Goal: Task Accomplishment & Management: Complete application form

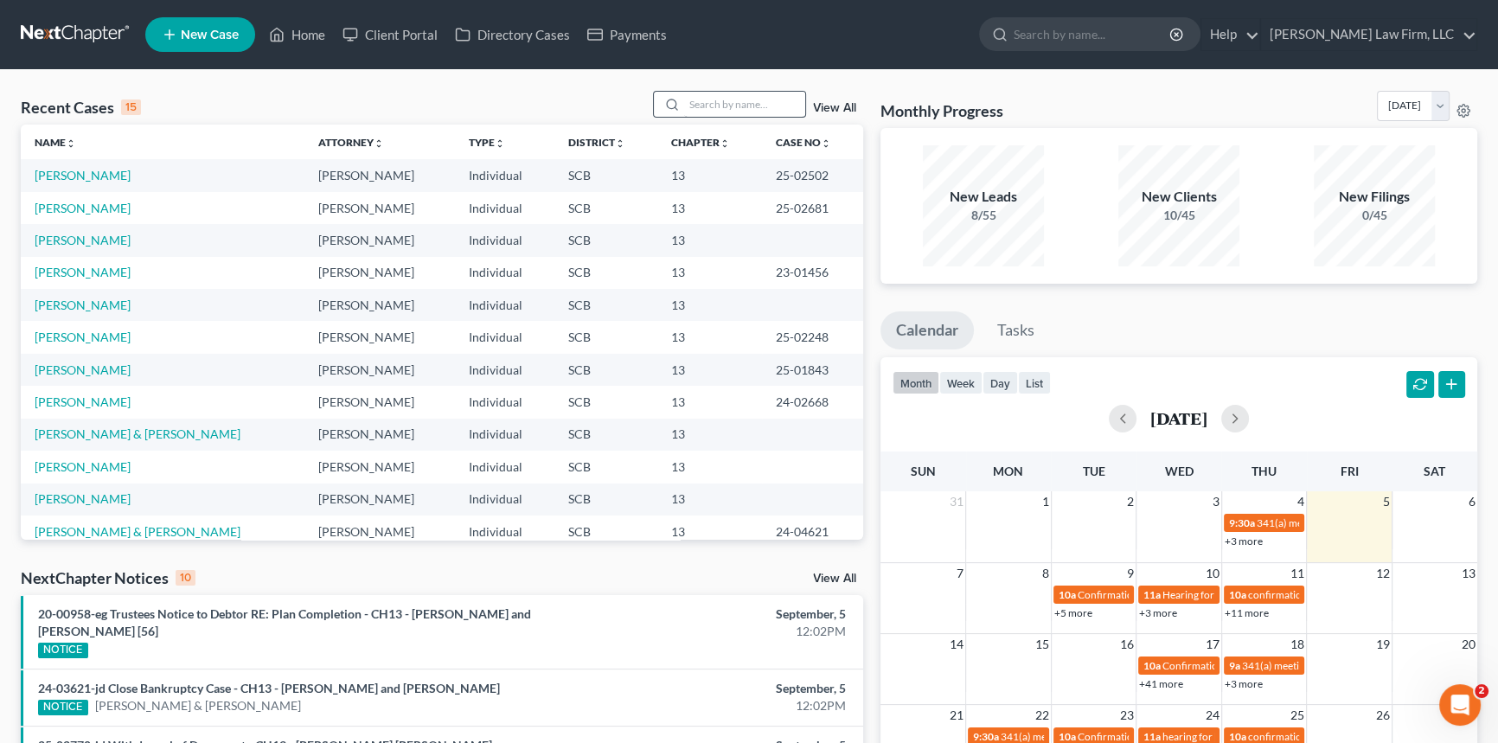
click at [689, 109] on input "search" at bounding box center [744, 104] width 121 height 25
type input "T"
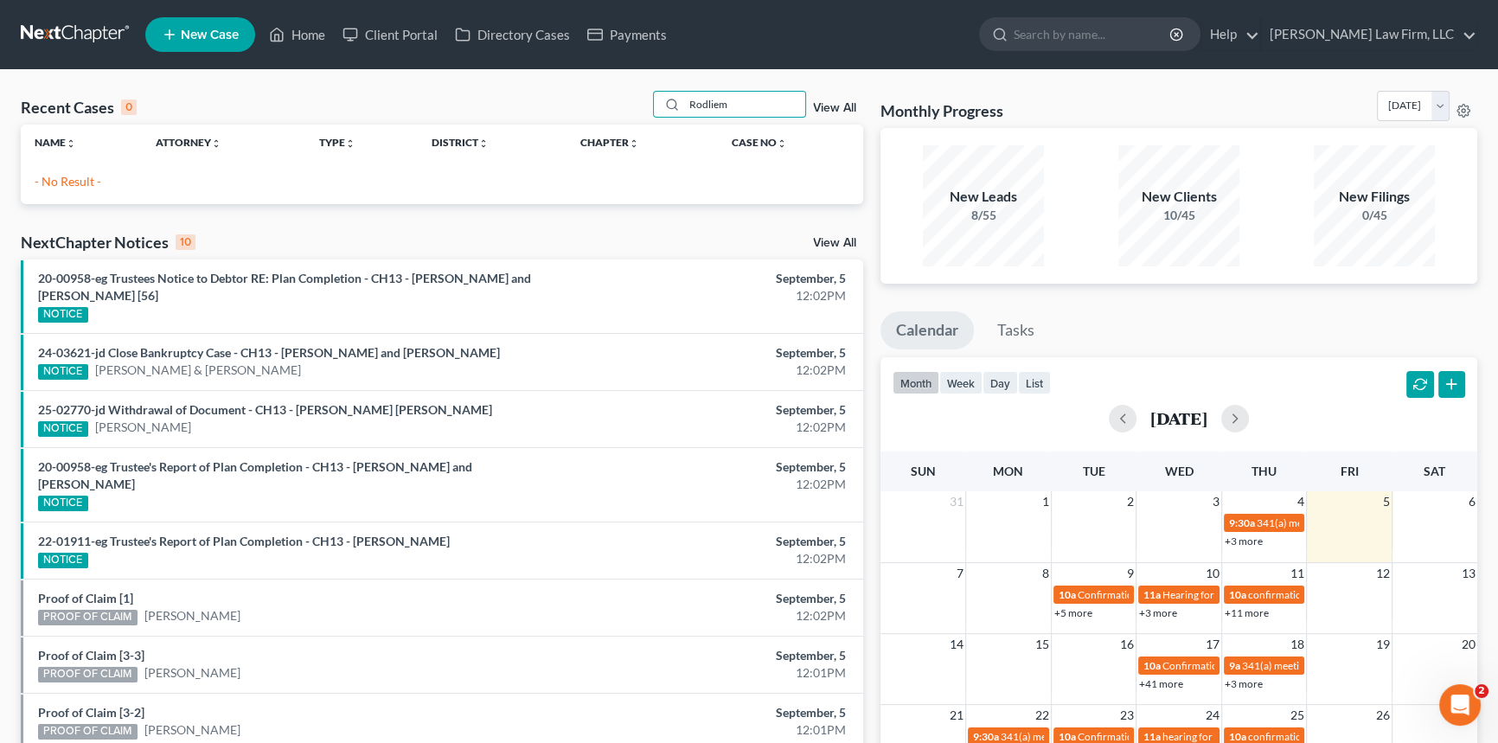
type input "Rodliem"
click at [207, 22] on link "New Case" at bounding box center [200, 34] width 110 height 35
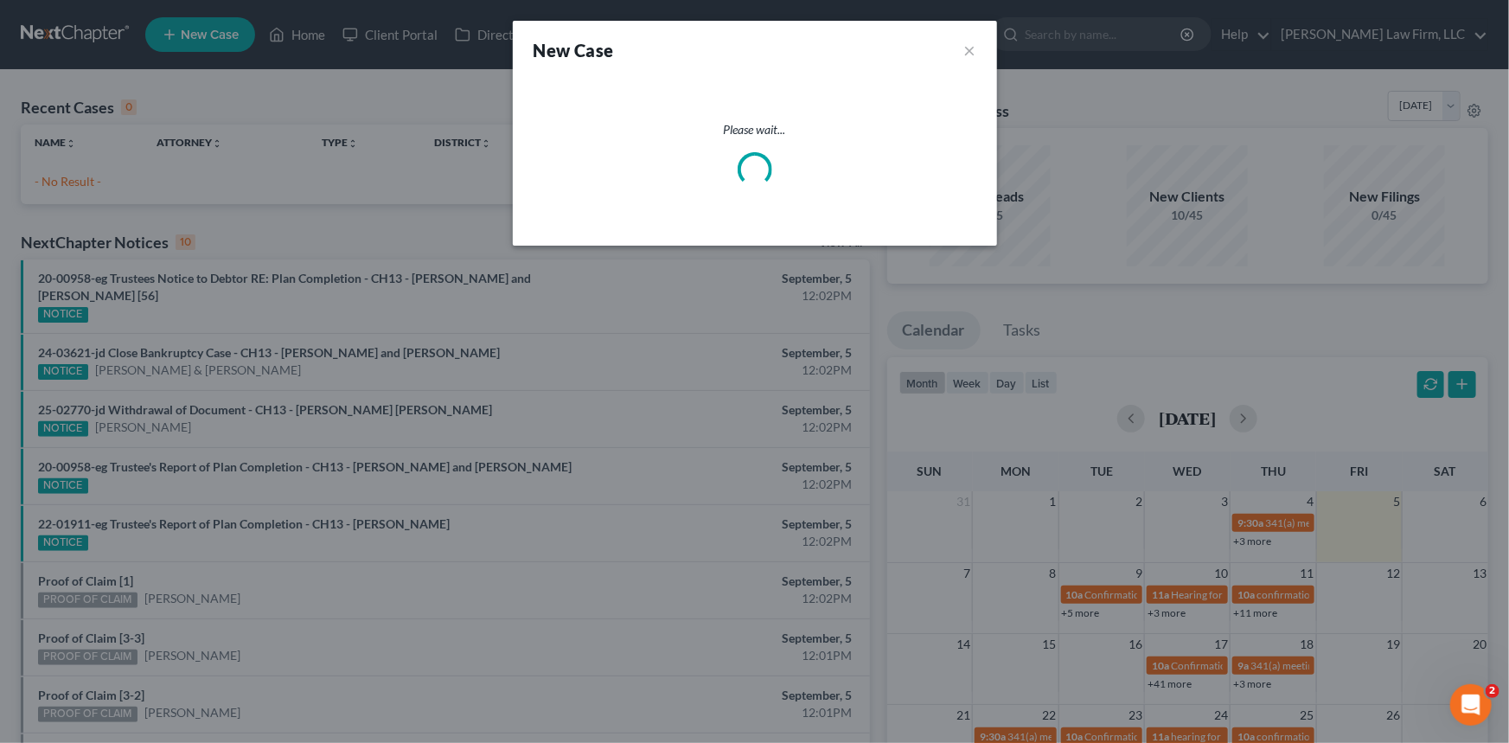
select select "72"
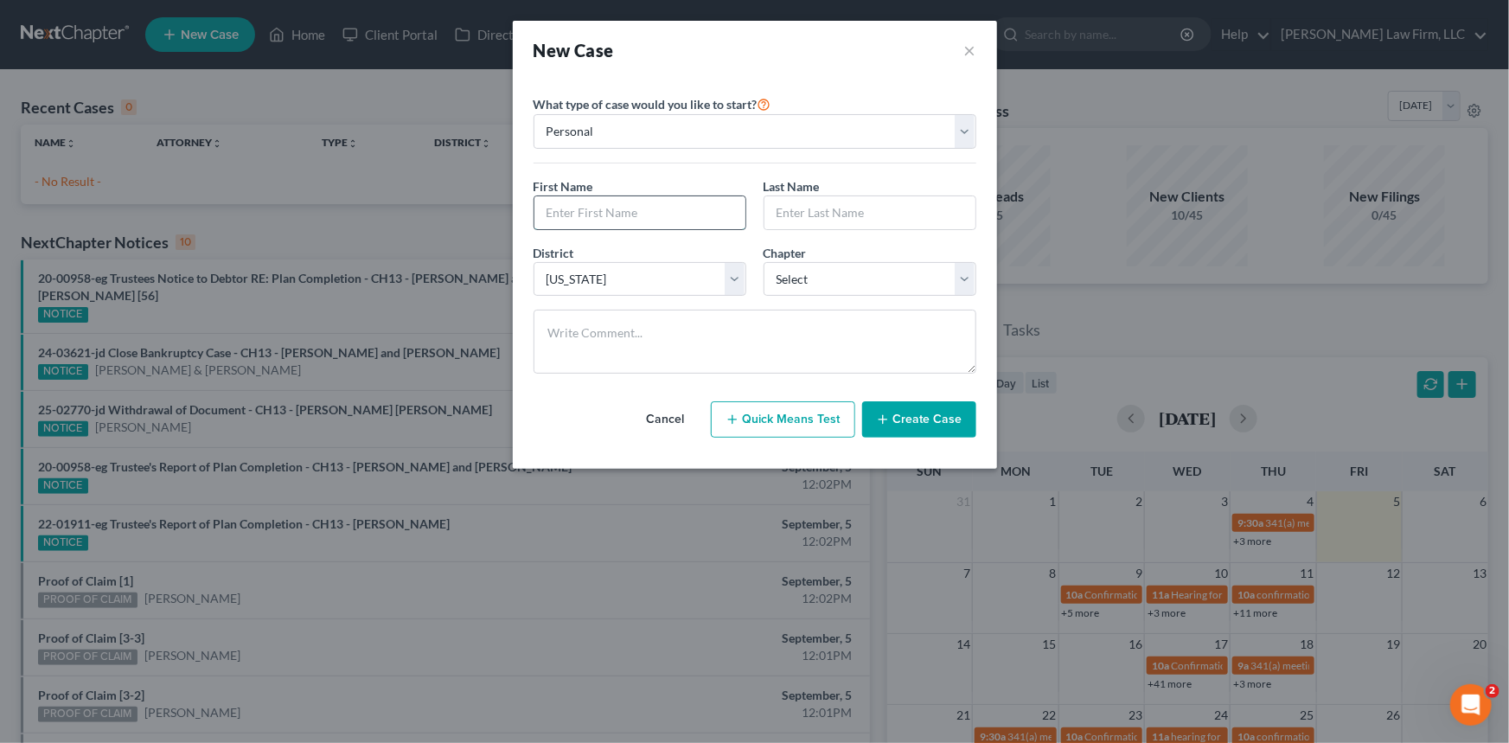
click at [554, 215] on input "text" at bounding box center [640, 212] width 211 height 33
type input "Thanom"
type input "Rodliem"
click at [965, 276] on select "Select 7 11 12 13" at bounding box center [870, 279] width 213 height 35
select select "0"
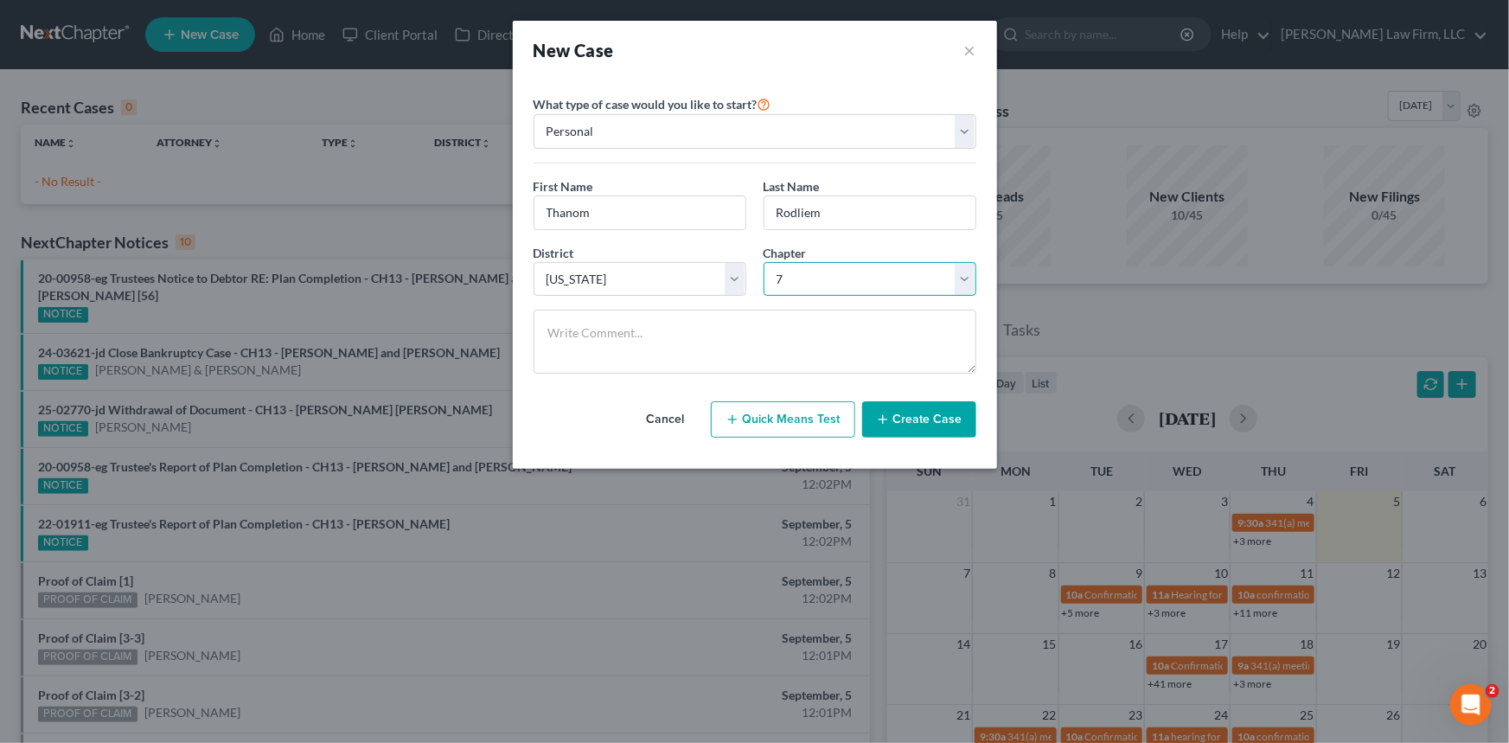
click at [764, 262] on select "Select 7 11 12 13" at bounding box center [870, 279] width 213 height 35
click at [923, 416] on button "Create Case" at bounding box center [919, 419] width 114 height 36
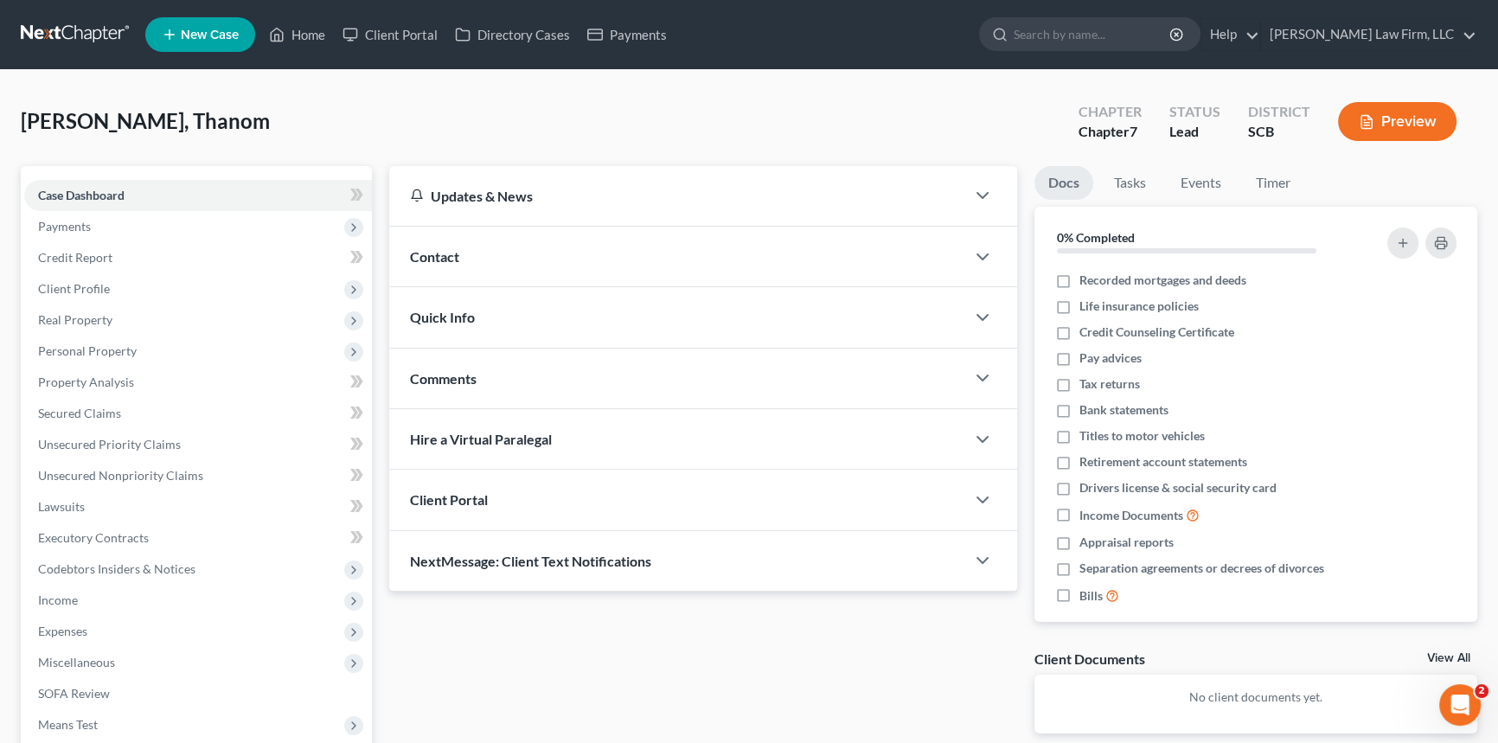
click at [443, 248] on span "Contact" at bounding box center [434, 256] width 49 height 16
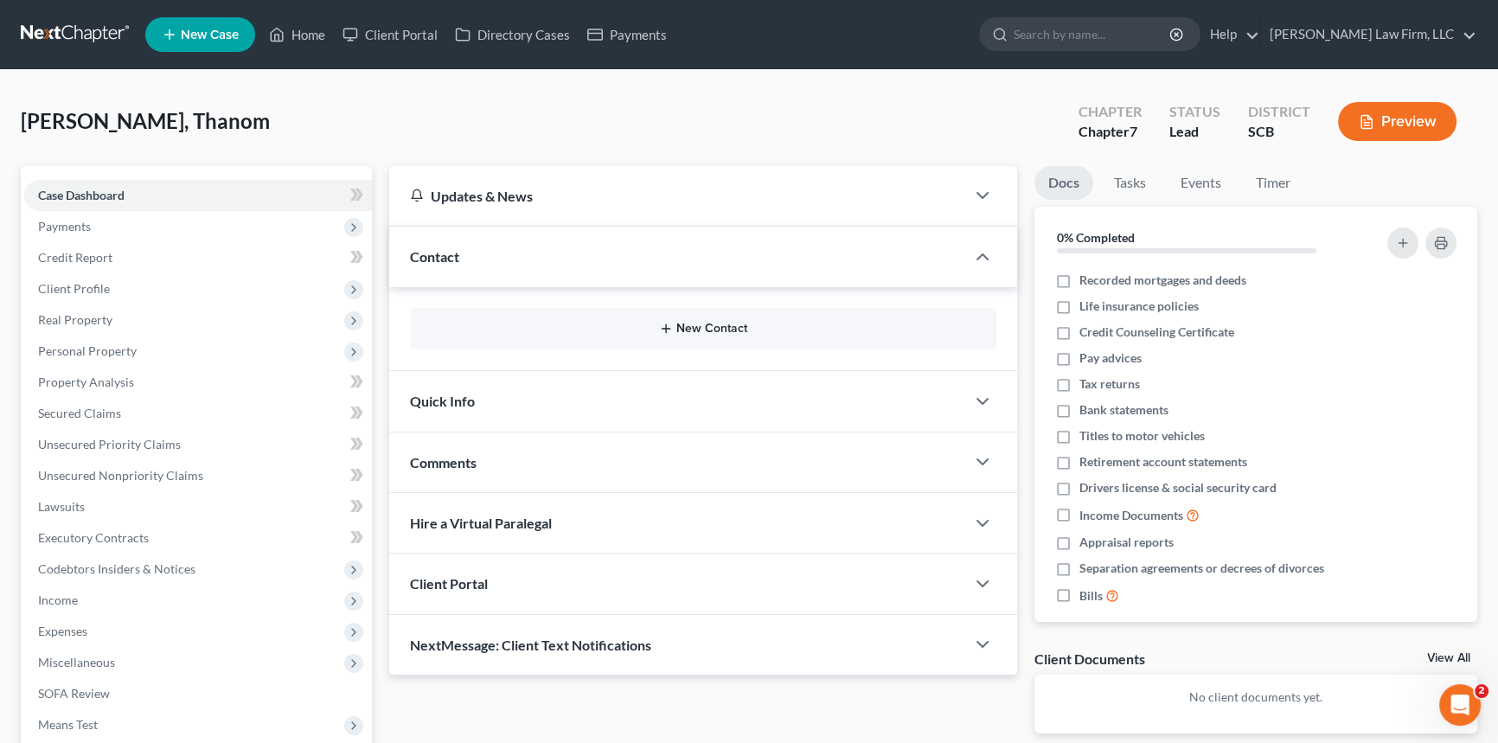
click at [687, 322] on button "New Contact" at bounding box center [703, 329] width 559 height 14
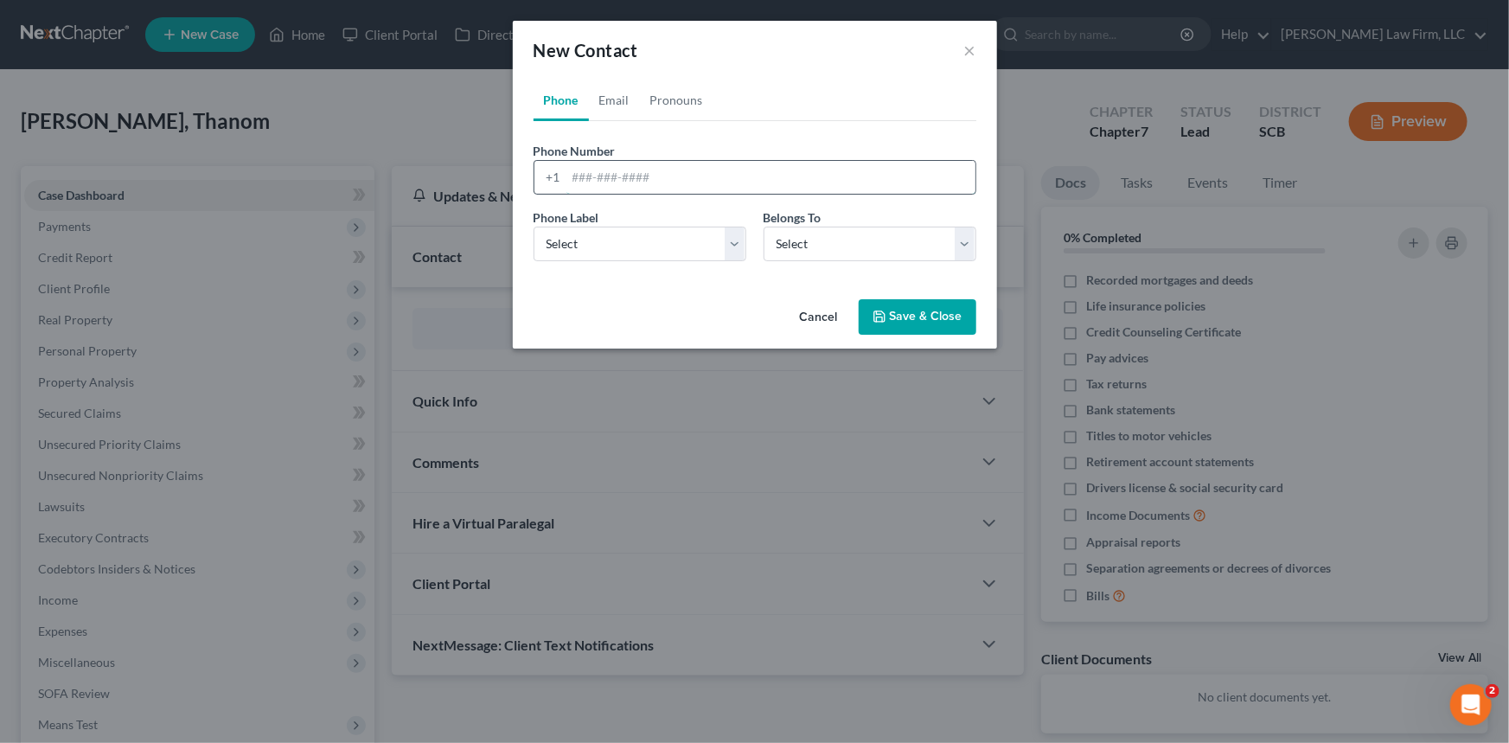
click at [576, 176] on input "tel" at bounding box center [771, 177] width 409 height 33
type input "[PHONE_NUMBER]"
click at [576, 240] on select "Select Mobile Home Work Other" at bounding box center [640, 244] width 213 height 35
select select "0"
click at [534, 227] on select "Select Mobile Home Work Other" at bounding box center [640, 244] width 213 height 35
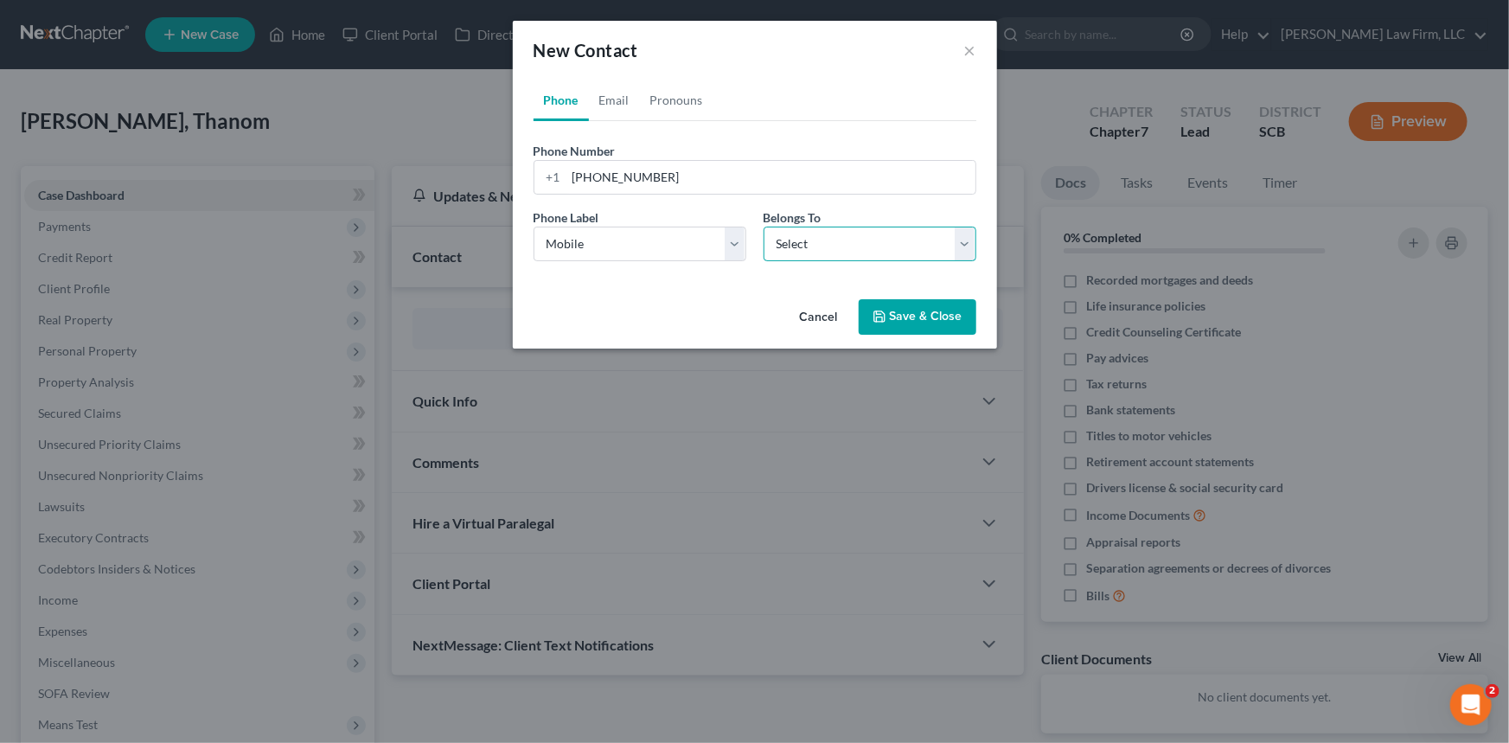
drag, startPoint x: 960, startPoint y: 245, endPoint x: 940, endPoint y: 251, distance: 20.8
click at [958, 247] on select "Select Client Other" at bounding box center [870, 244] width 213 height 35
select select "0"
click at [764, 227] on select "Select Client Other" at bounding box center [870, 244] width 213 height 35
select select "0"
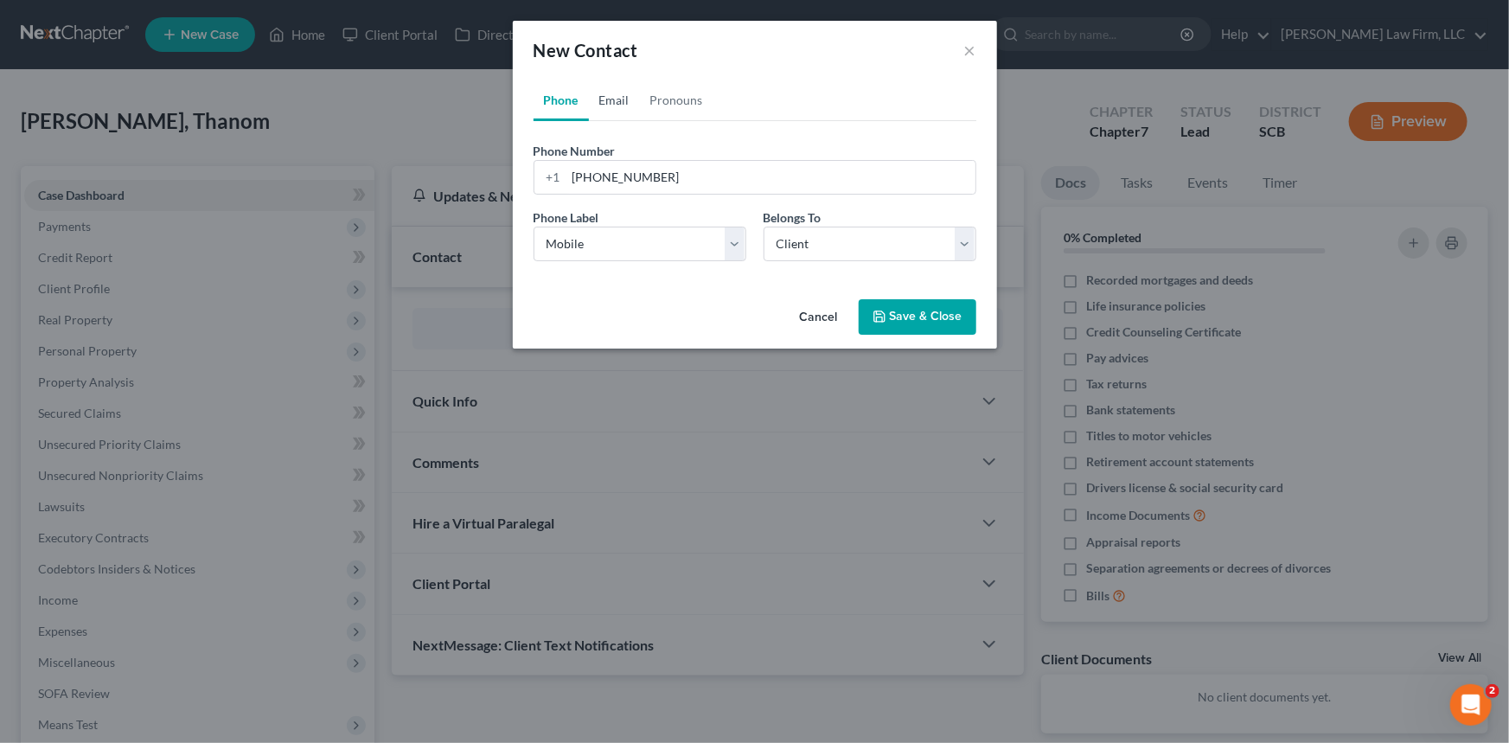
click at [612, 92] on link "Email" at bounding box center [614, 101] width 51 height 42
click at [567, 173] on input "email" at bounding box center [771, 177] width 409 height 33
type input "[PERSON_NAME][EMAIL_ADDRESS][DOMAIN_NAME]"
click at [586, 240] on select "Select Home Work Other" at bounding box center [640, 244] width 213 height 35
select select "0"
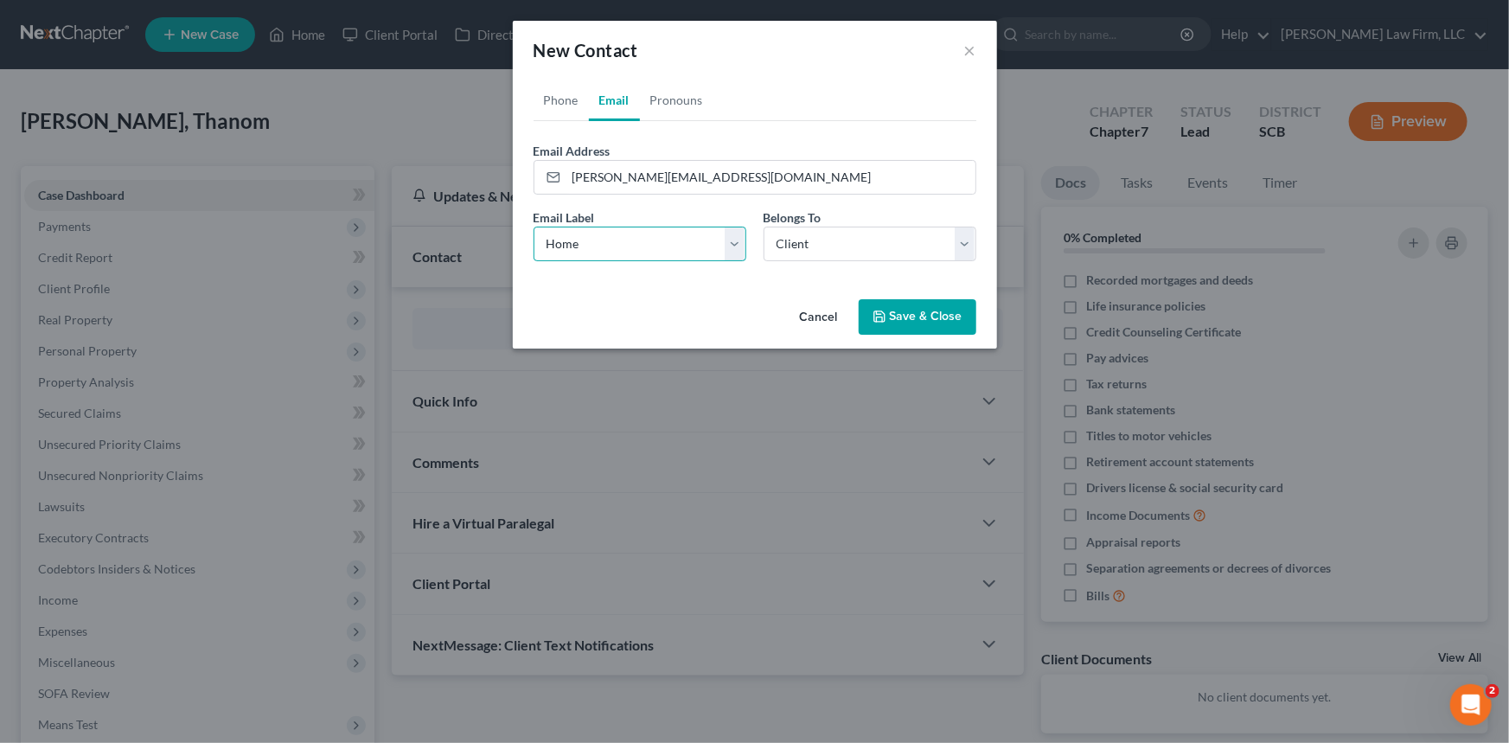
click at [534, 227] on select "Select Home Work Other" at bounding box center [640, 244] width 213 height 35
drag, startPoint x: 934, startPoint y: 311, endPoint x: 946, endPoint y: 306, distance: 12.9
click at [936, 311] on button "Save & Close" at bounding box center [918, 317] width 118 height 36
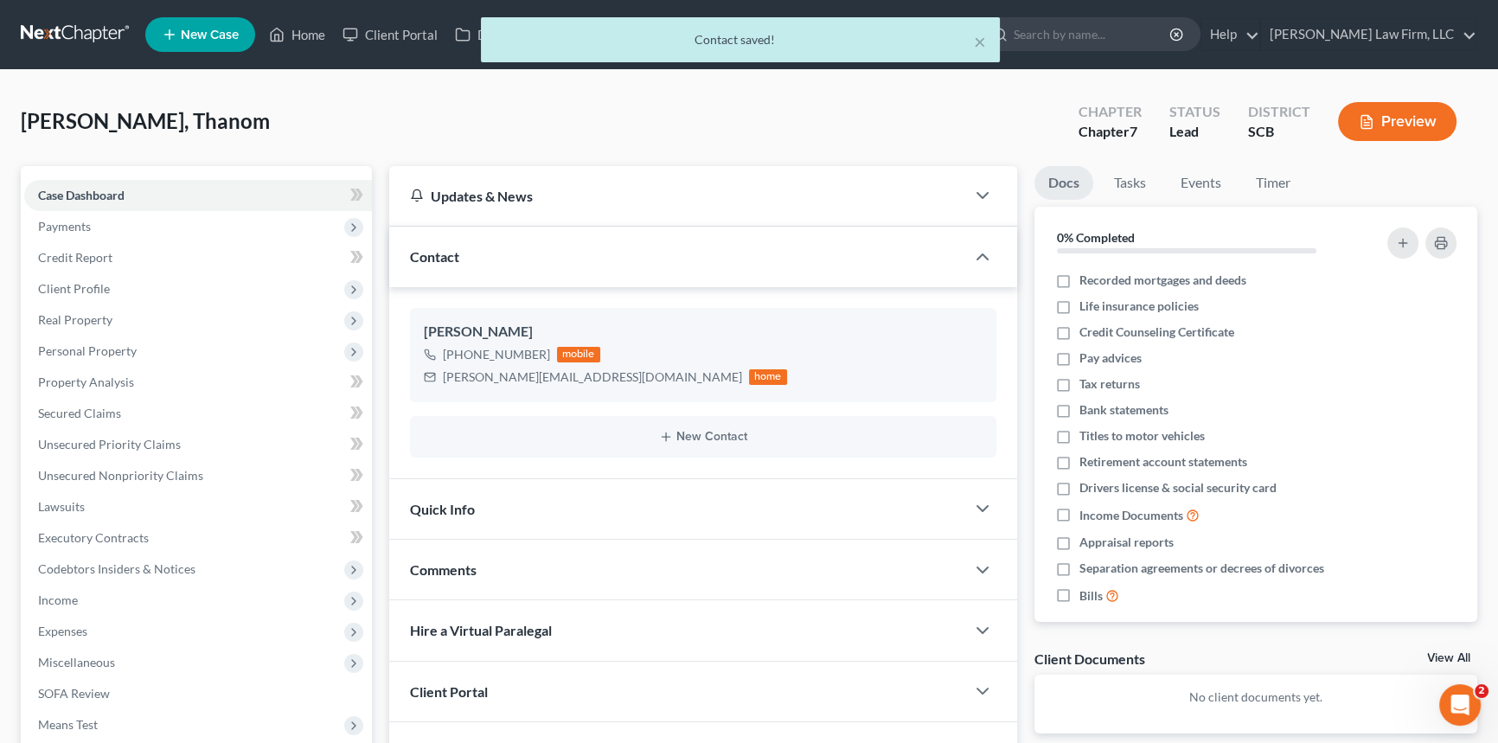
click at [460, 493] on div "Quick Info" at bounding box center [677, 509] width 576 height 60
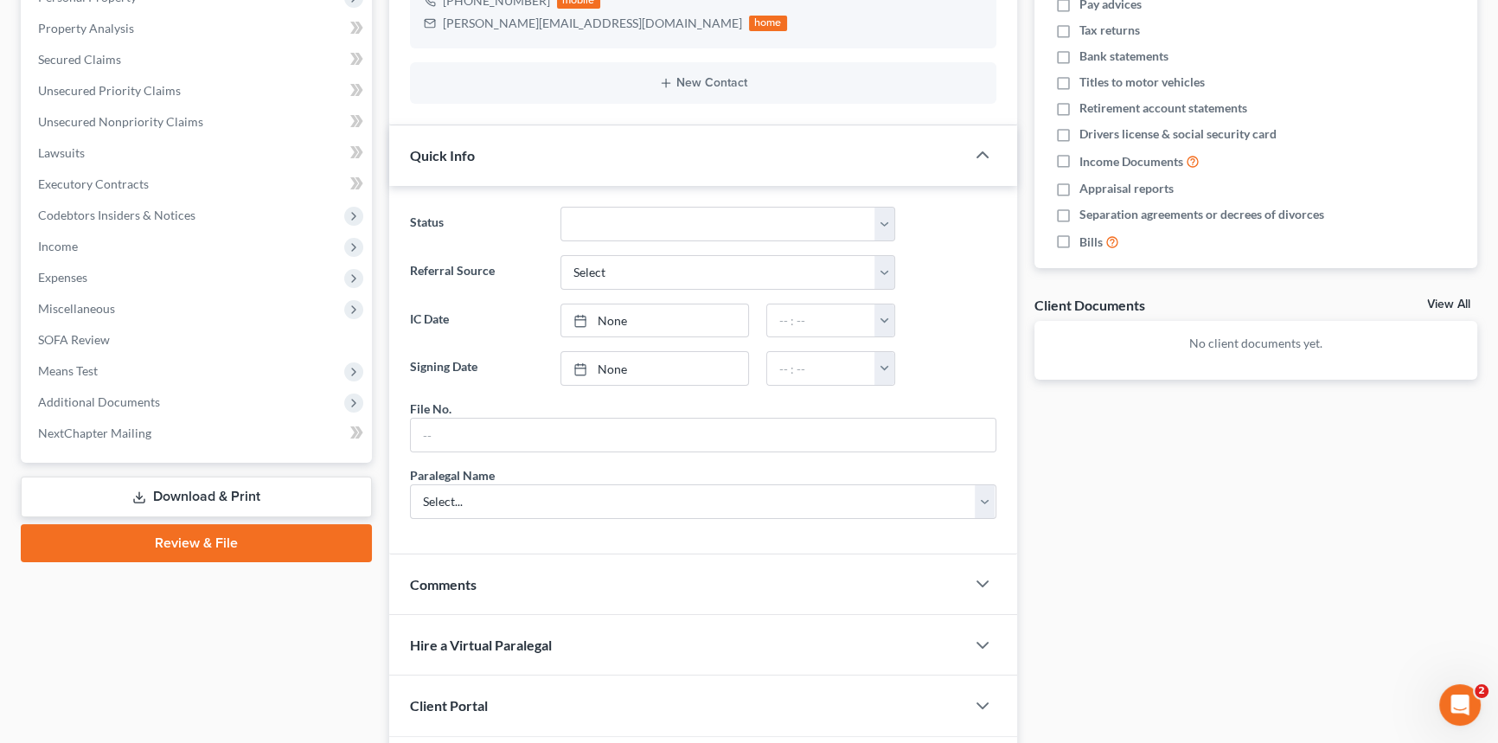
scroll to position [471, 0]
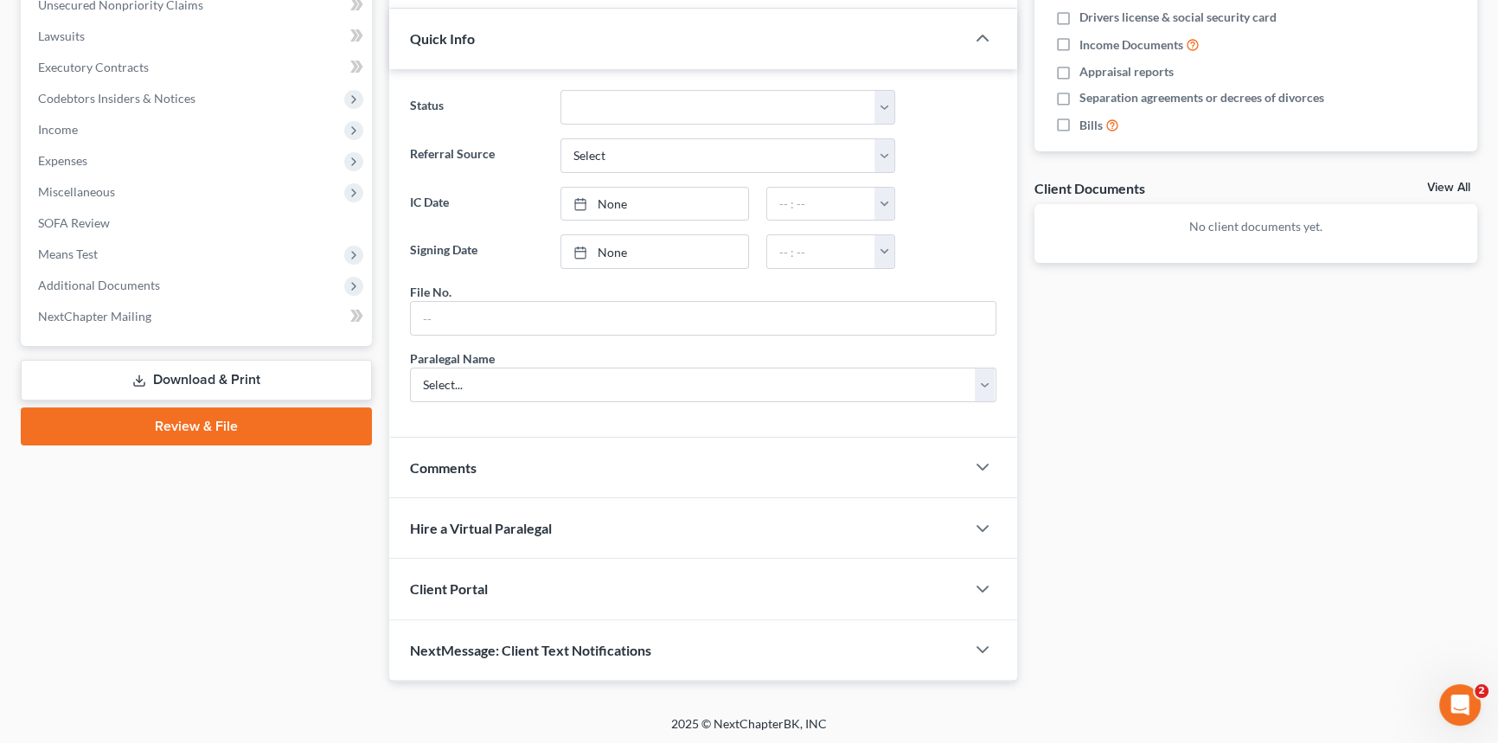
click at [470, 582] on span "Client Portal" at bounding box center [449, 588] width 78 height 16
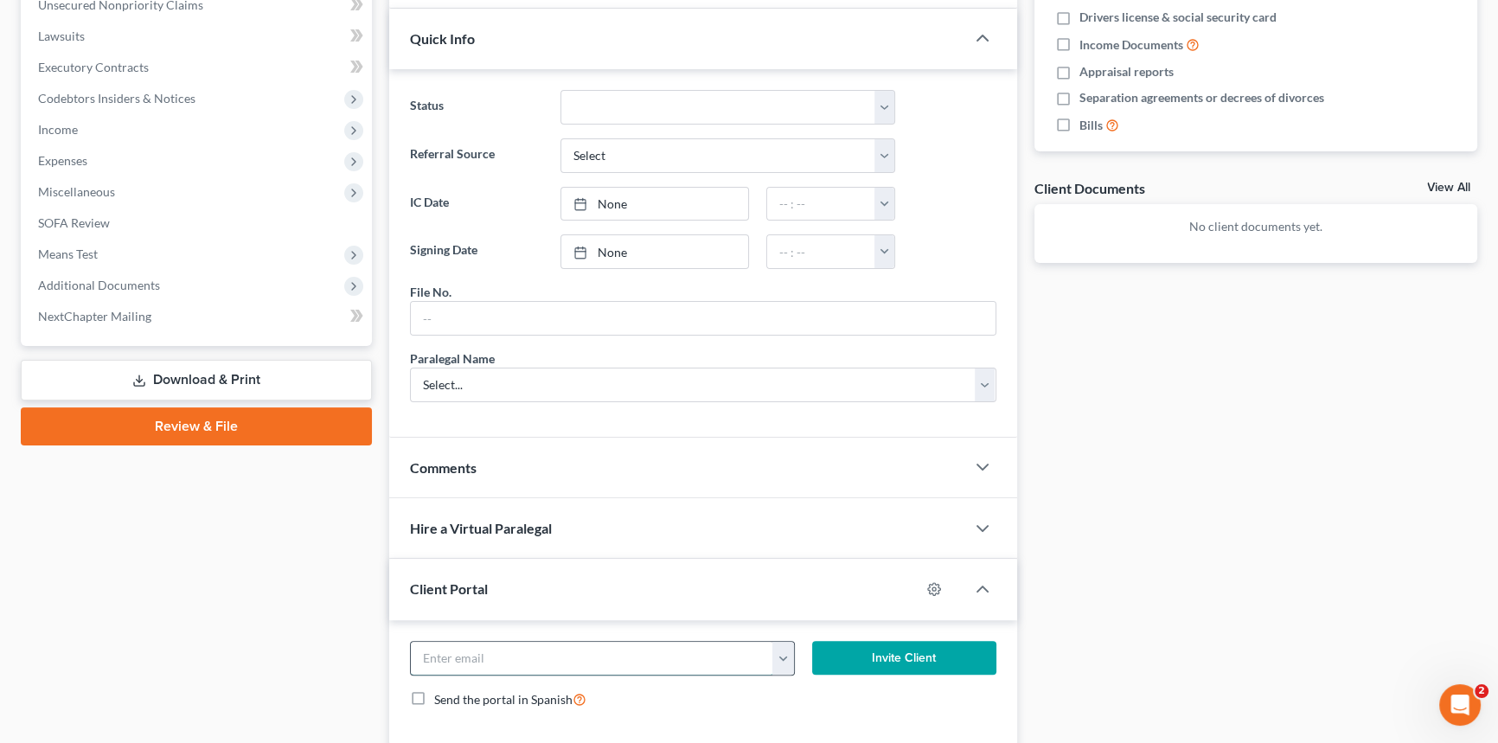
click at [445, 663] on input "email" at bounding box center [592, 658] width 362 height 33
type input "[PERSON_NAME][EMAIL_ADDRESS][DOMAIN_NAME]"
click at [906, 649] on button "Invite Client" at bounding box center [904, 658] width 184 height 35
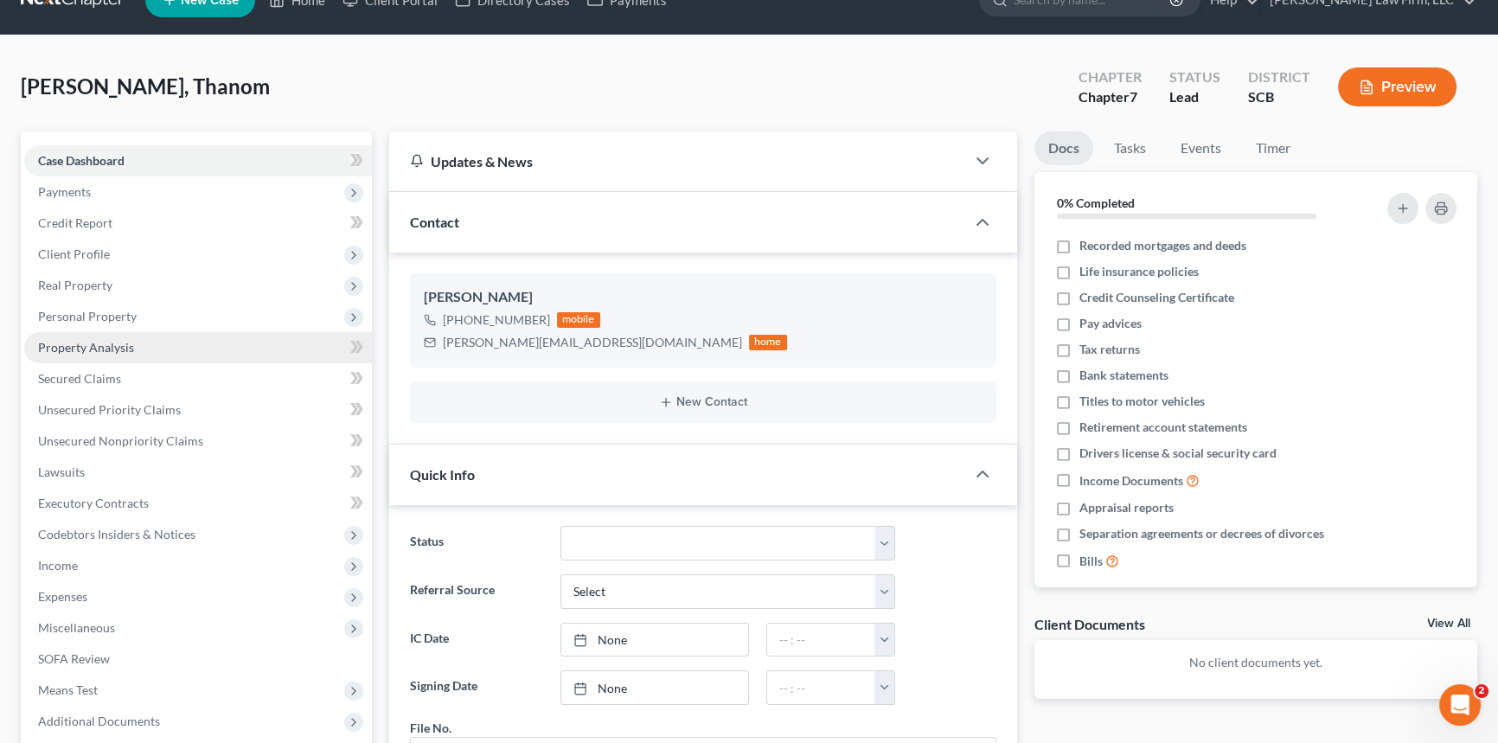
scroll to position [0, 0]
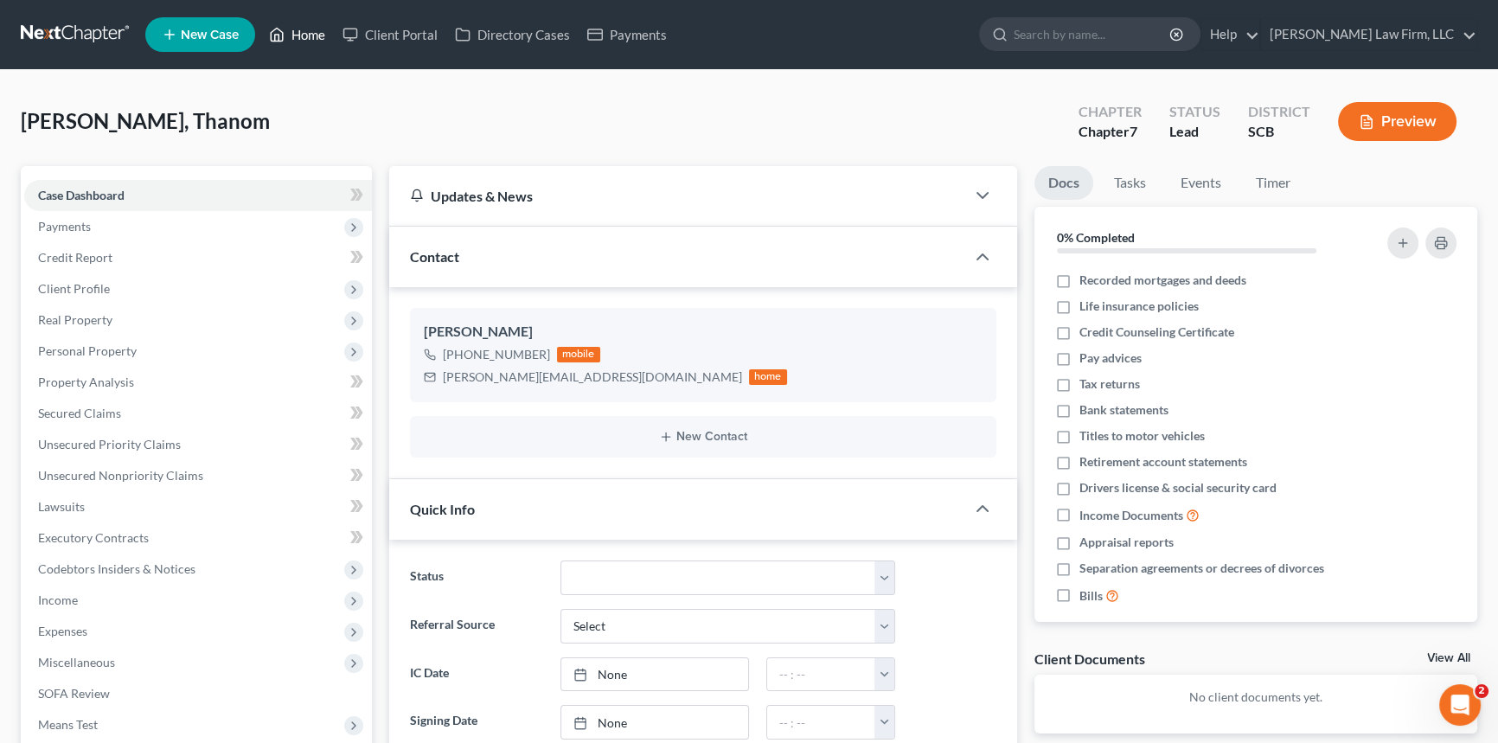
click at [314, 32] on link "Home" at bounding box center [297, 34] width 74 height 31
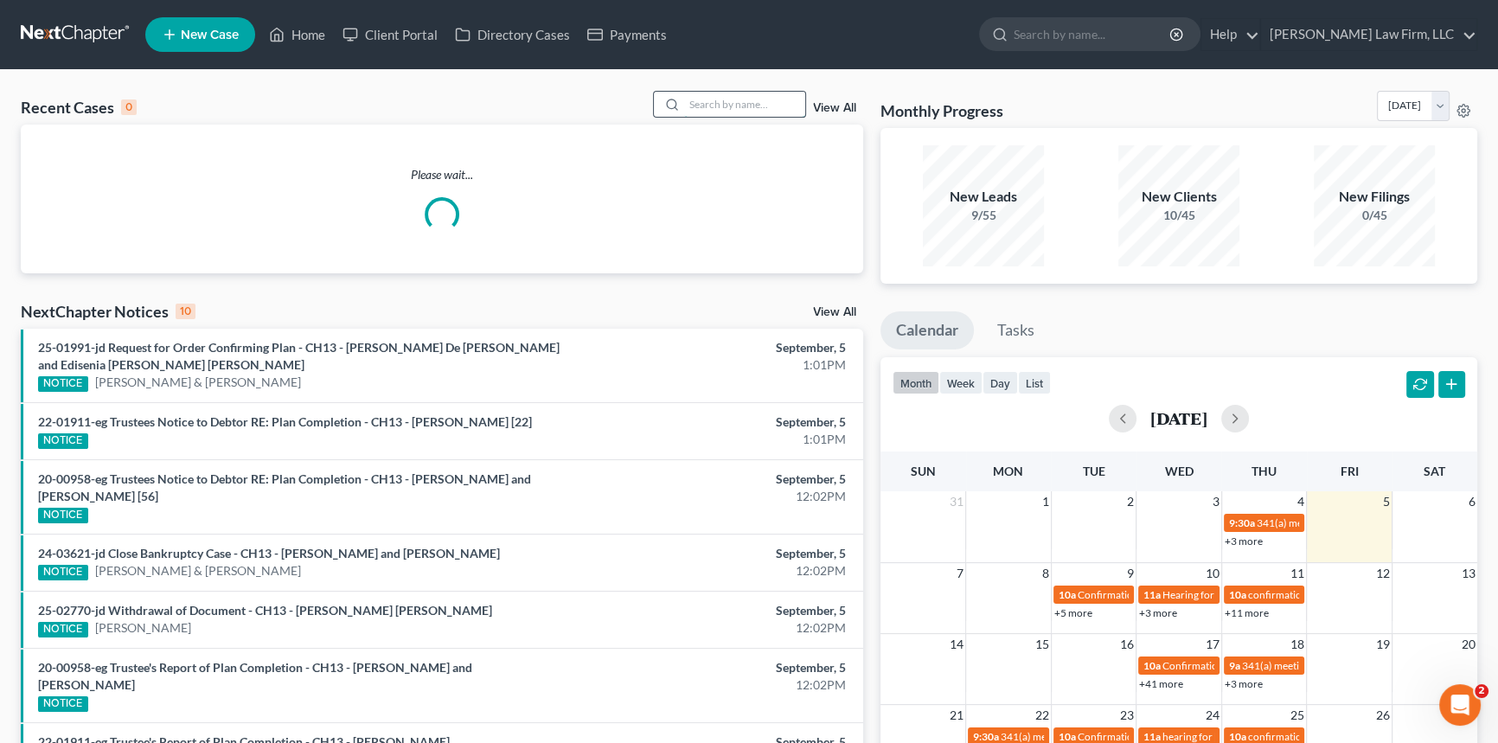
click at [685, 99] on input "search" at bounding box center [744, 104] width 121 height 25
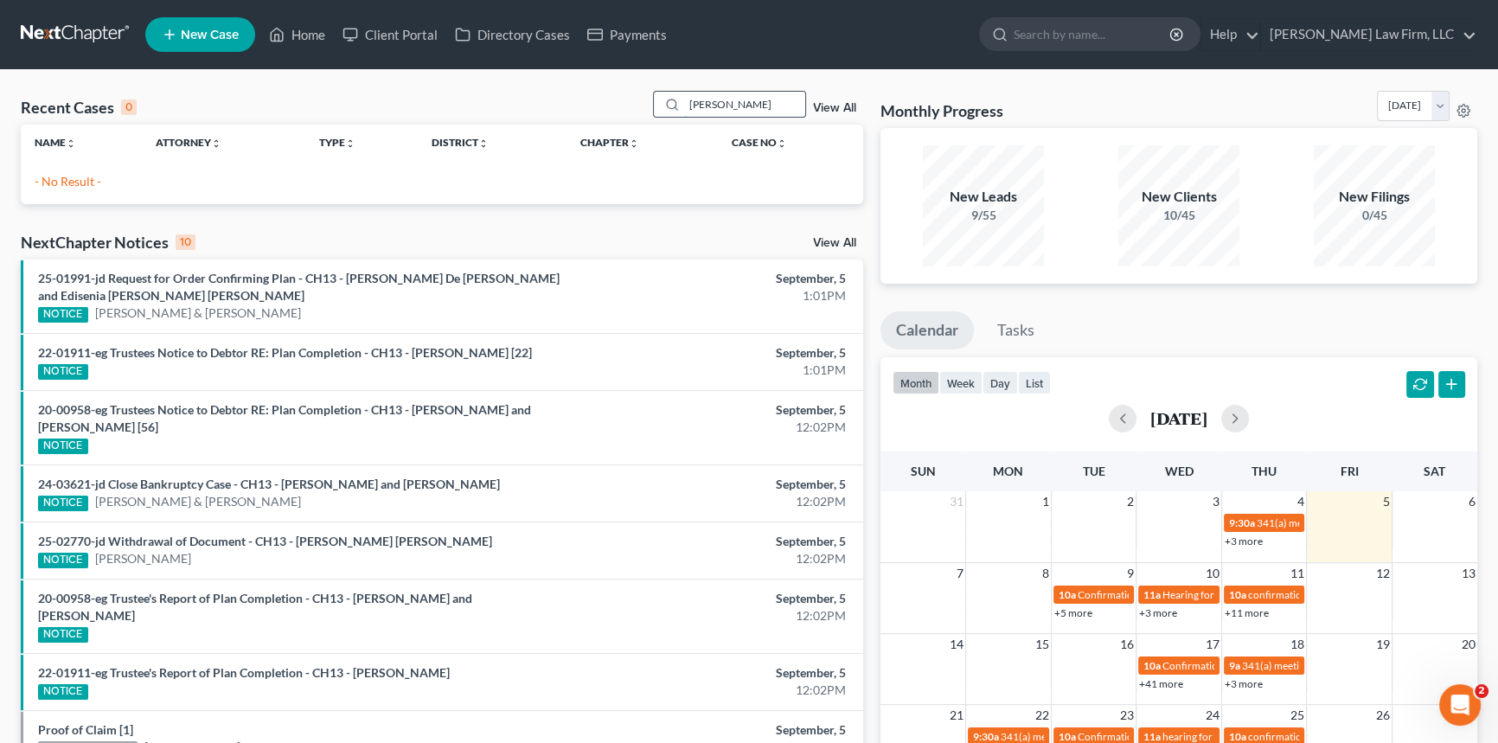
drag, startPoint x: 735, startPoint y: 99, endPoint x: 654, endPoint y: 117, distance: 83.3
click at [654, 117] on div "[PERSON_NAME]" at bounding box center [730, 104] width 154 height 27
type input "z"
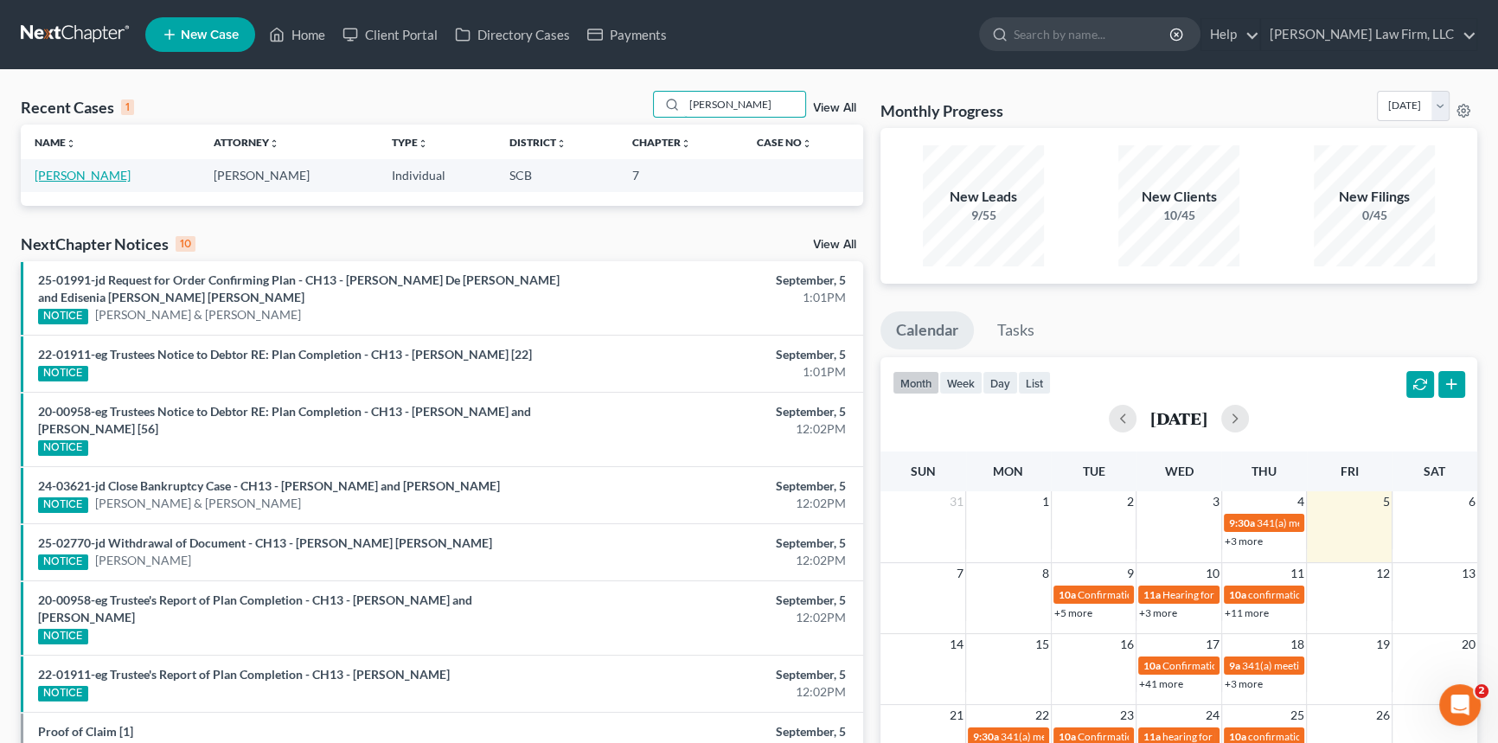
type input "[PERSON_NAME]"
click at [87, 170] on link "[PERSON_NAME]" at bounding box center [83, 175] width 96 height 15
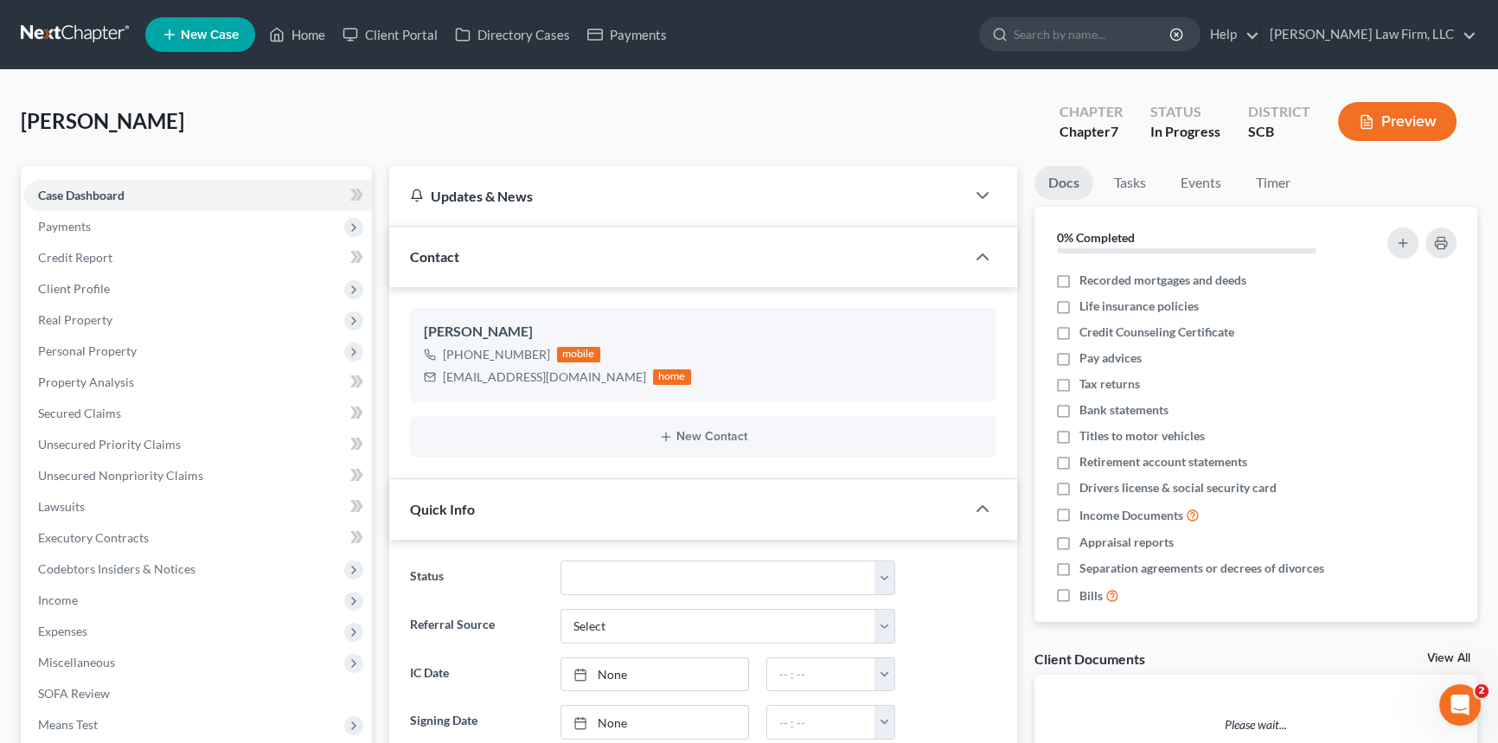
select select "1"
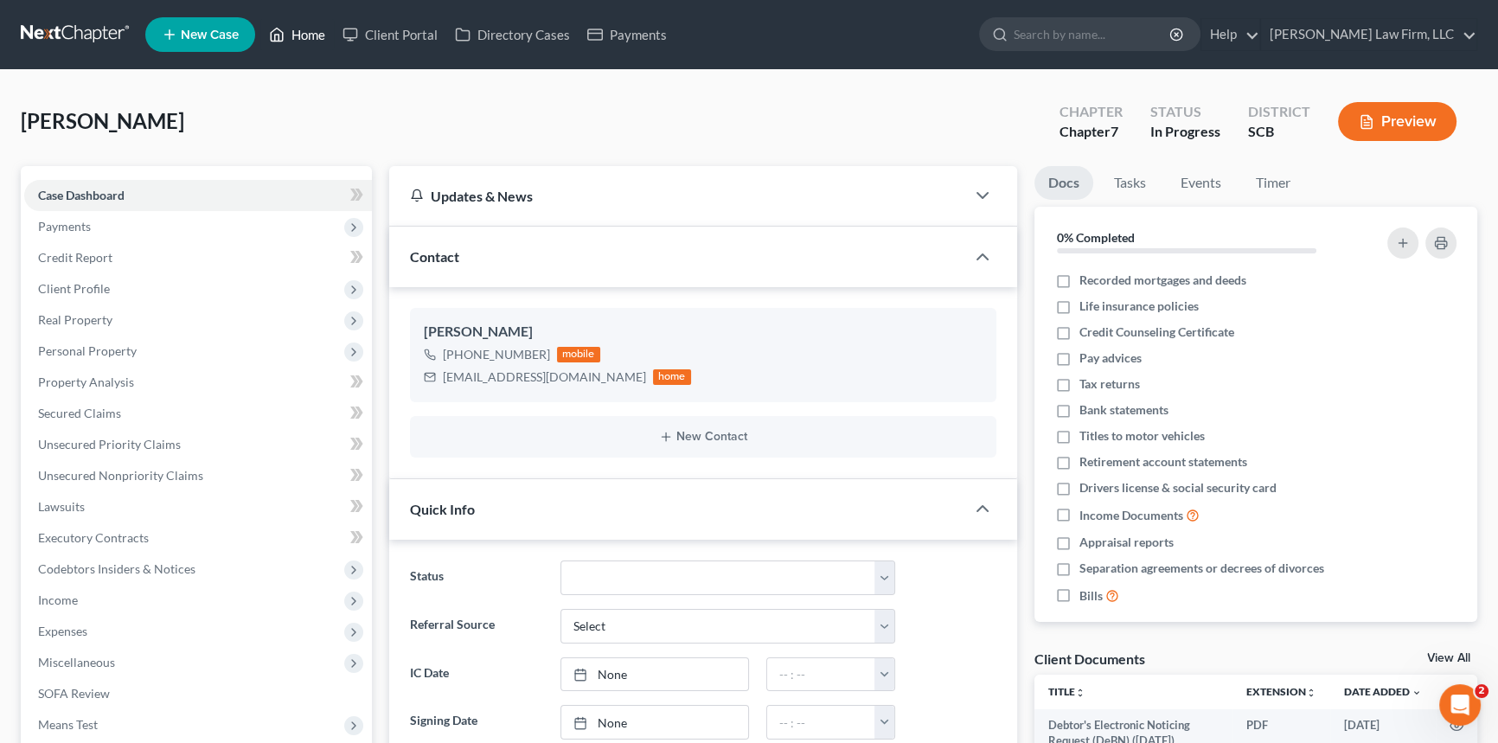
click at [287, 29] on link "Home" at bounding box center [297, 34] width 74 height 31
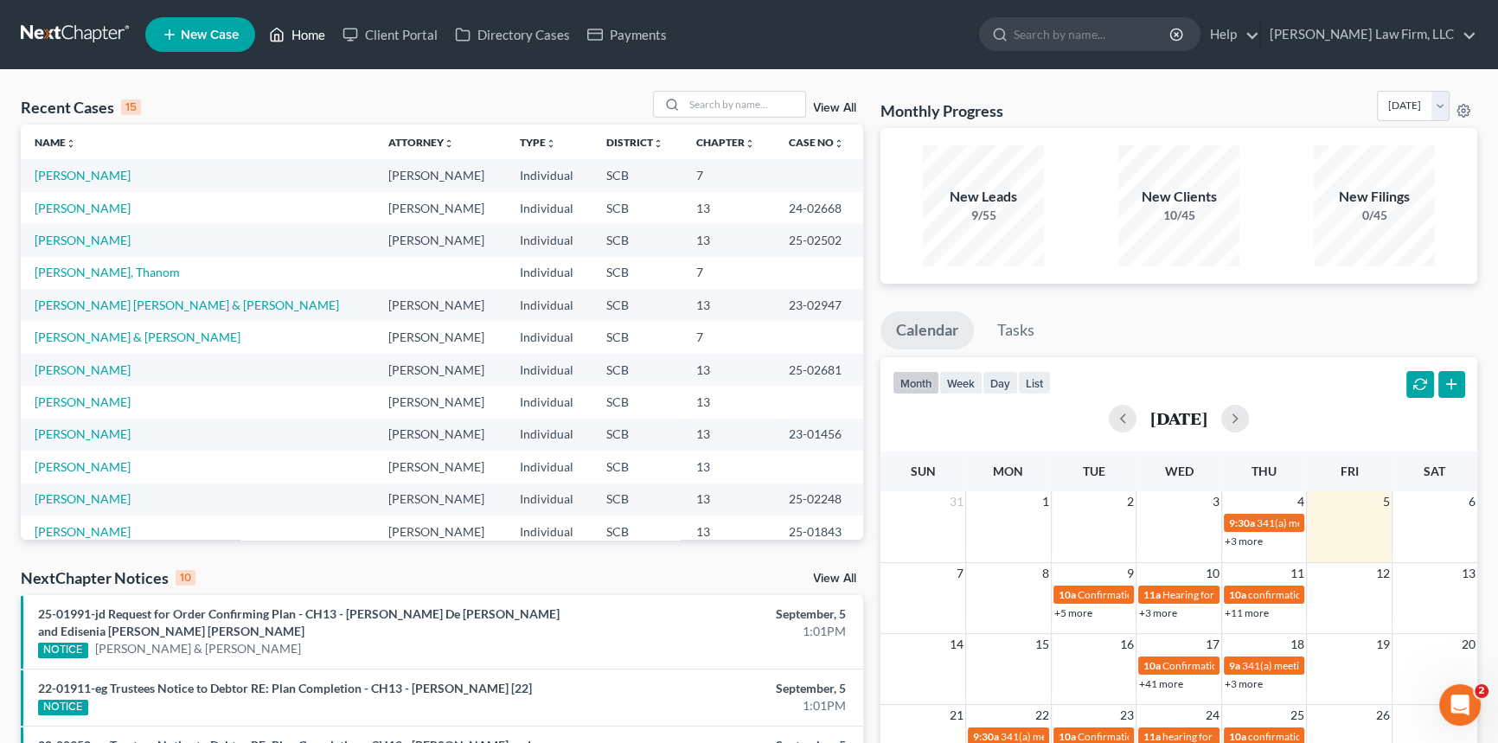
click at [308, 23] on link "Home" at bounding box center [297, 34] width 74 height 31
click at [309, 30] on link "Home" at bounding box center [297, 34] width 74 height 31
click at [709, 97] on input "search" at bounding box center [744, 104] width 121 height 25
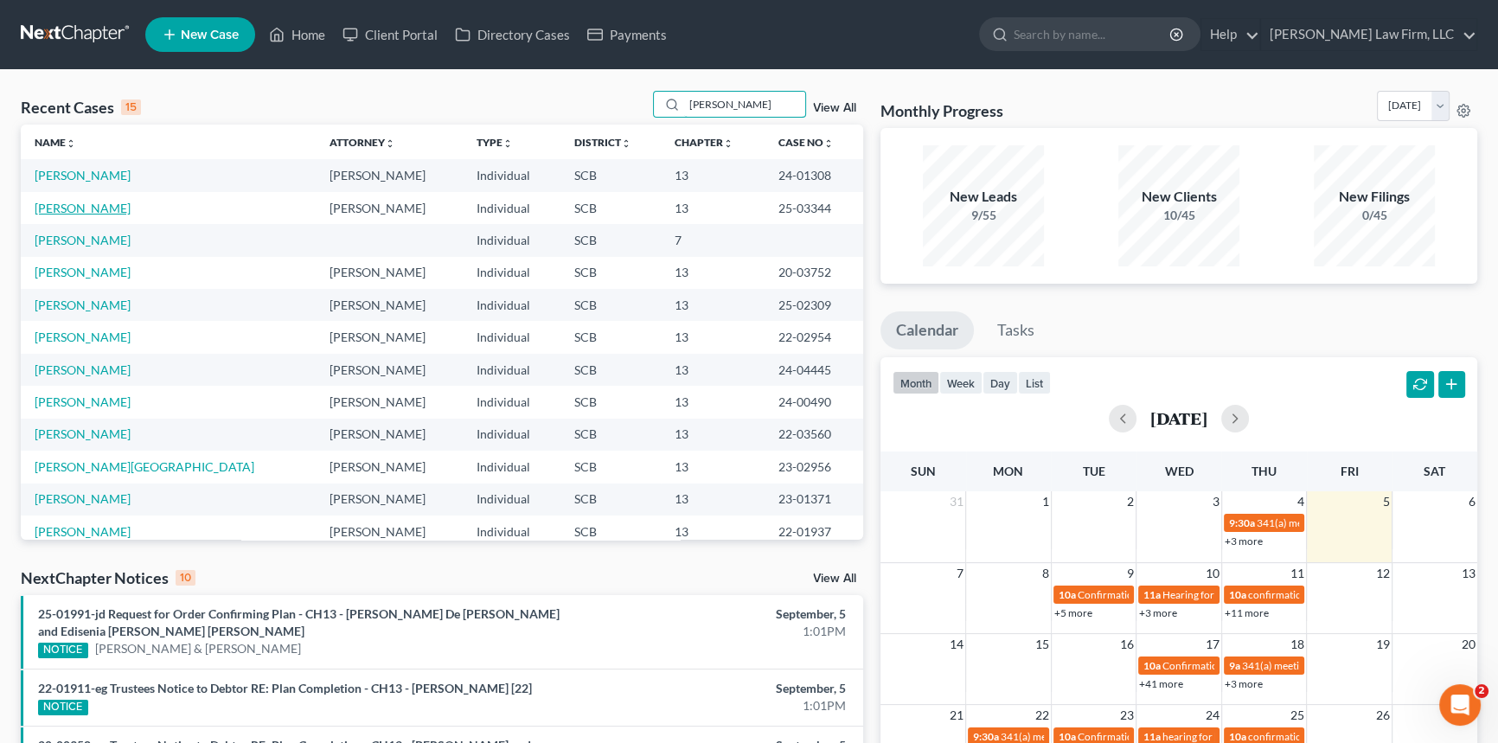
type input "[PERSON_NAME]"
click at [72, 207] on link "[PERSON_NAME]" at bounding box center [83, 208] width 96 height 15
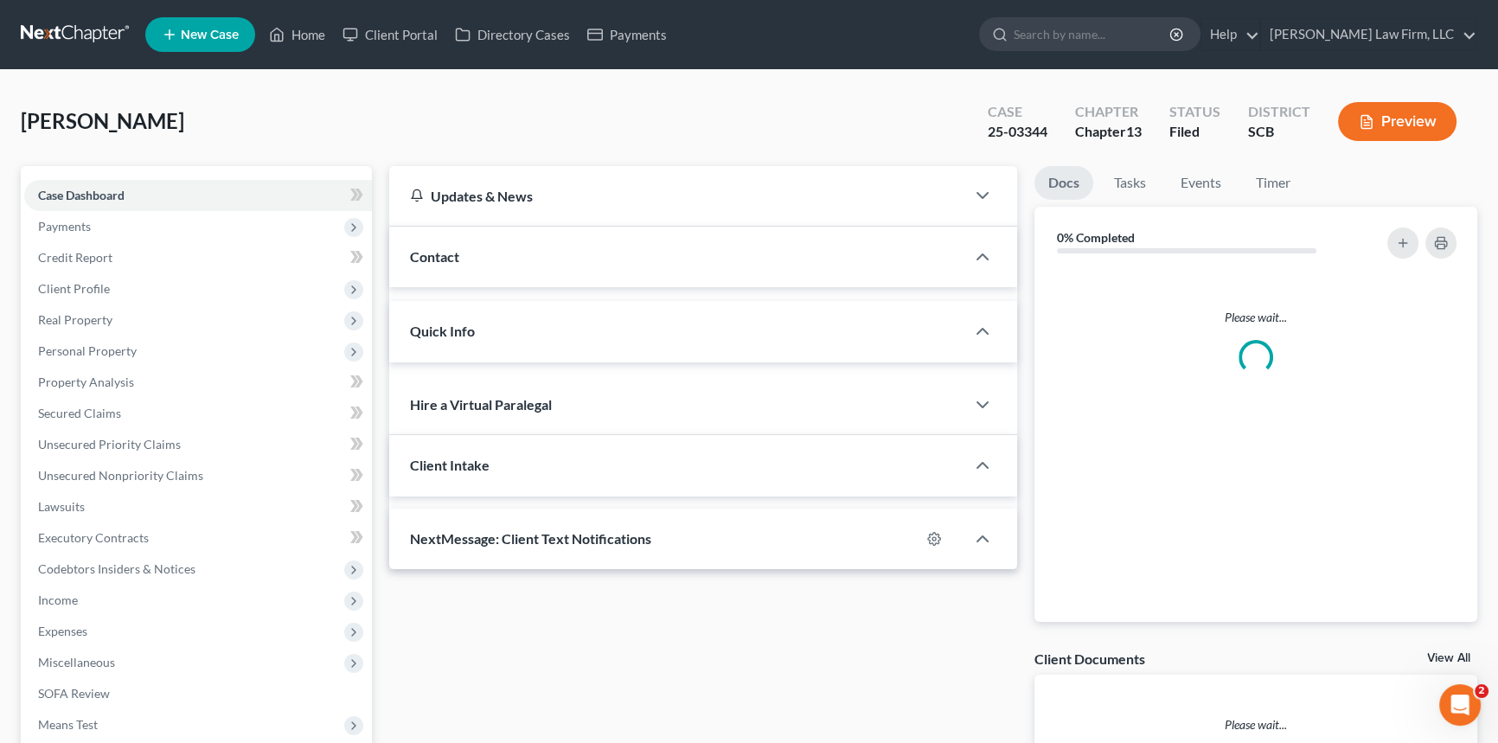
select select "0"
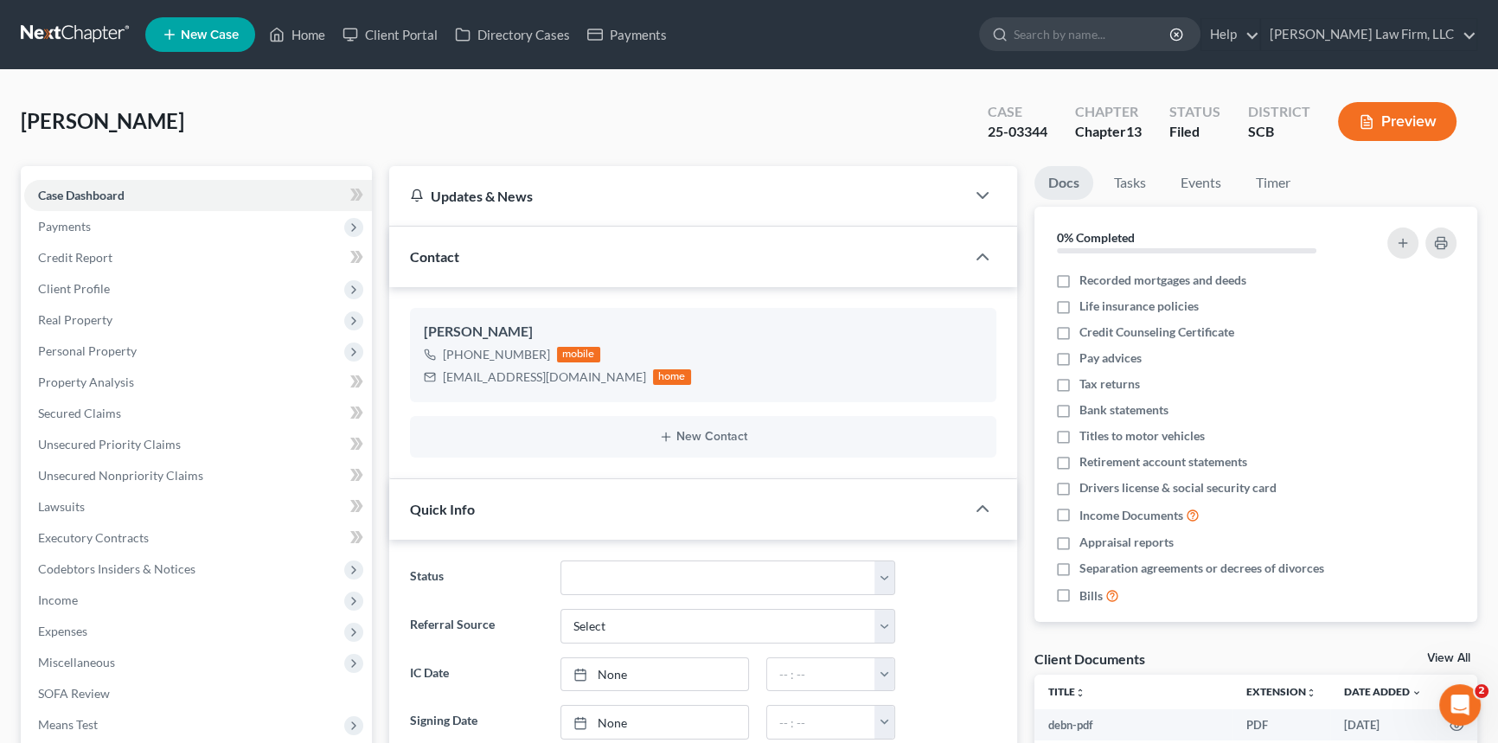
scroll to position [847, 0]
